Goal: Task Accomplishment & Management: Manage account settings

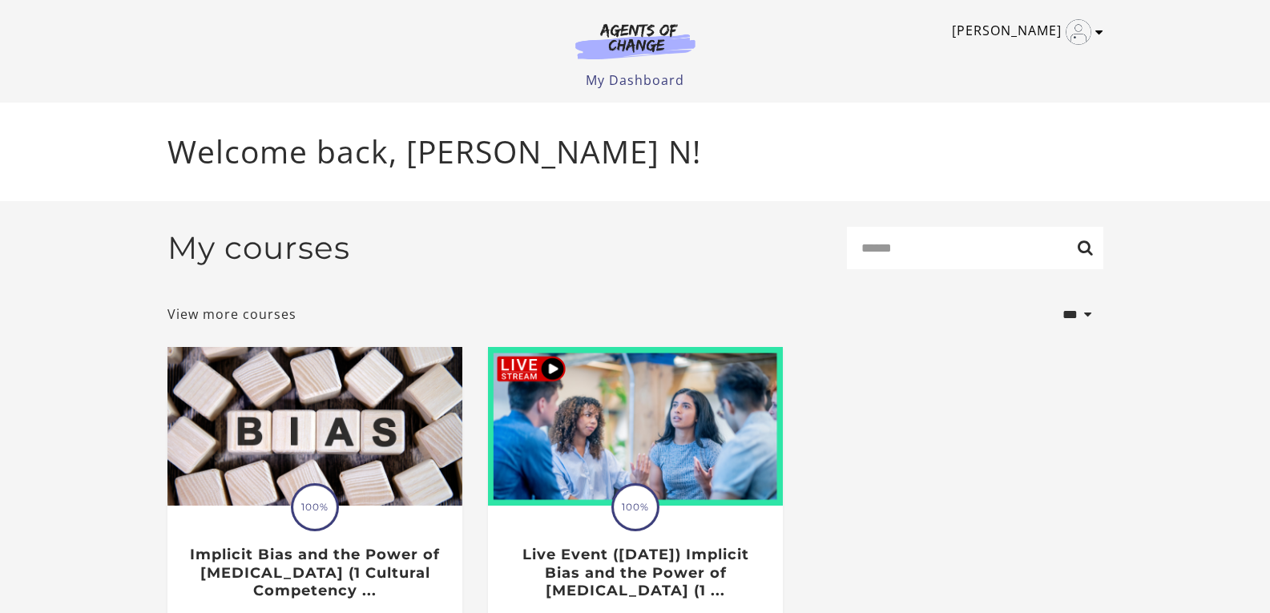
click at [1063, 34] on link "[PERSON_NAME]" at bounding box center [1023, 32] width 143 height 26
click at [615, 83] on link "My Dashboard" at bounding box center [635, 80] width 99 height 18
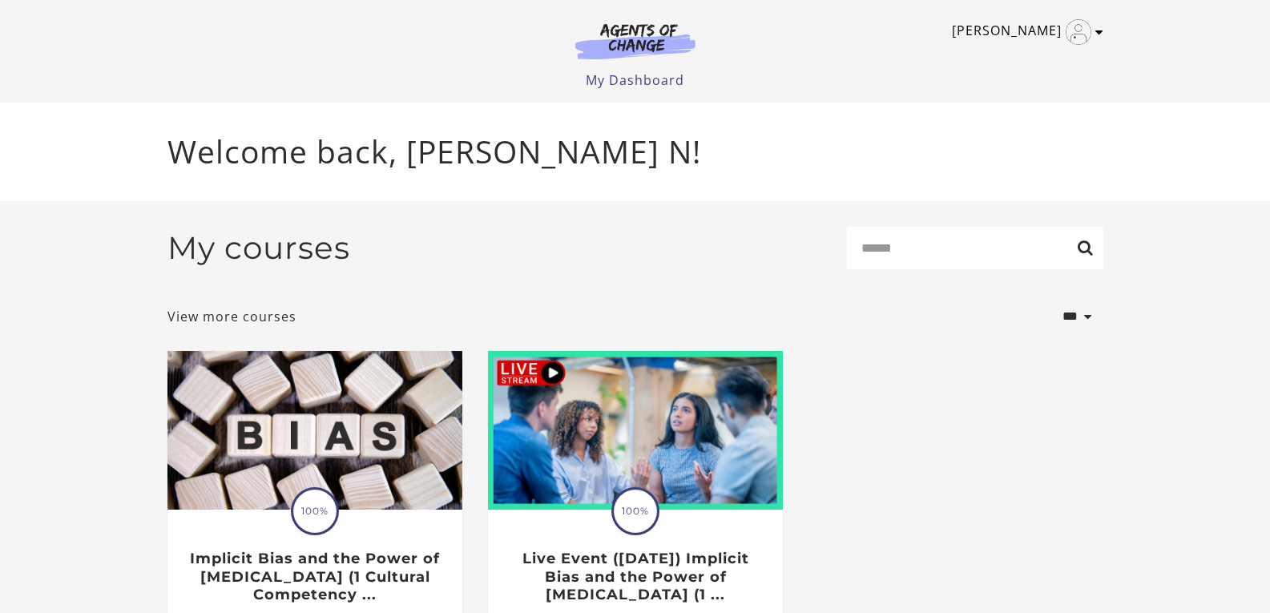
click at [1045, 32] on link "[PERSON_NAME]" at bounding box center [1023, 32] width 143 height 26
click at [1026, 63] on link "My Account" at bounding box center [1036, 58] width 141 height 27
